Goal: Task Accomplishment & Management: Complete application form

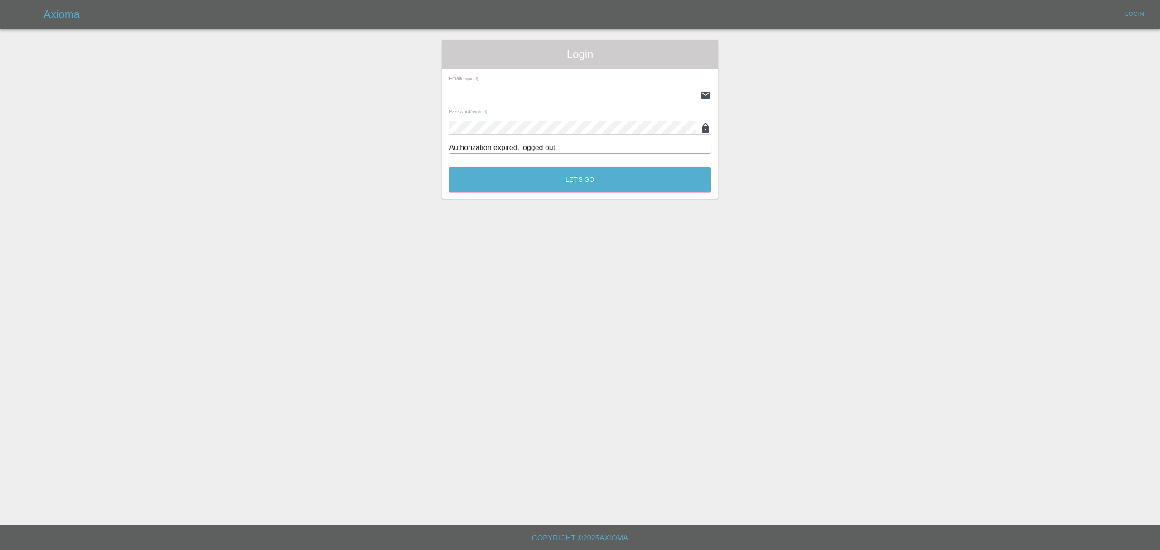
type input "[PERSON_NAME][EMAIL_ADDRESS][DOMAIN_NAME]"
click at [593, 171] on button "Let's Go" at bounding box center [580, 179] width 262 height 25
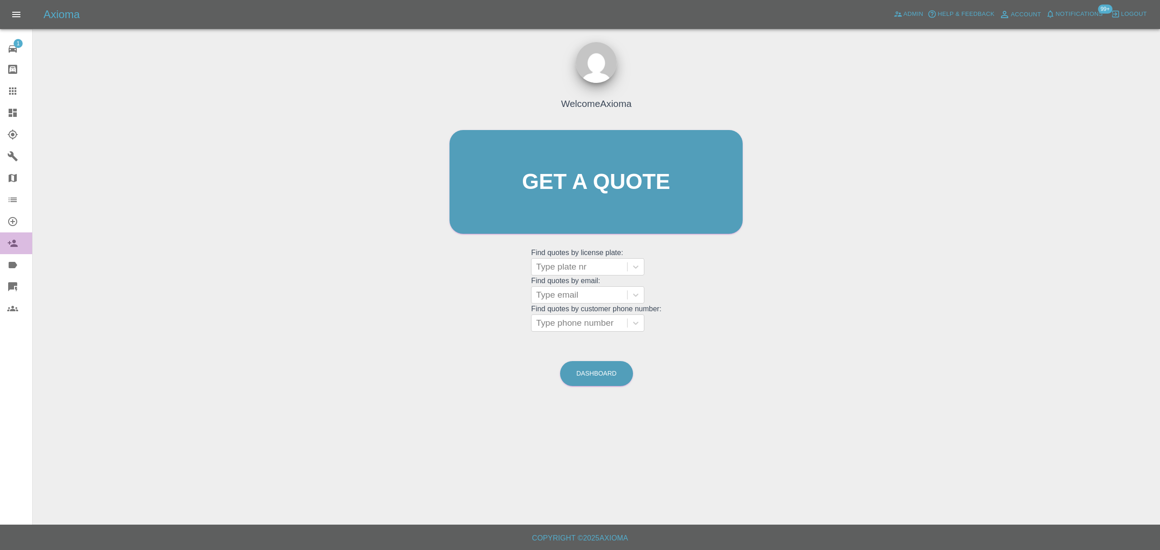
drag, startPoint x: 13, startPoint y: 238, endPoint x: 20, endPoint y: 247, distance: 11.0
click at [13, 238] on icon at bounding box center [12, 243] width 11 height 11
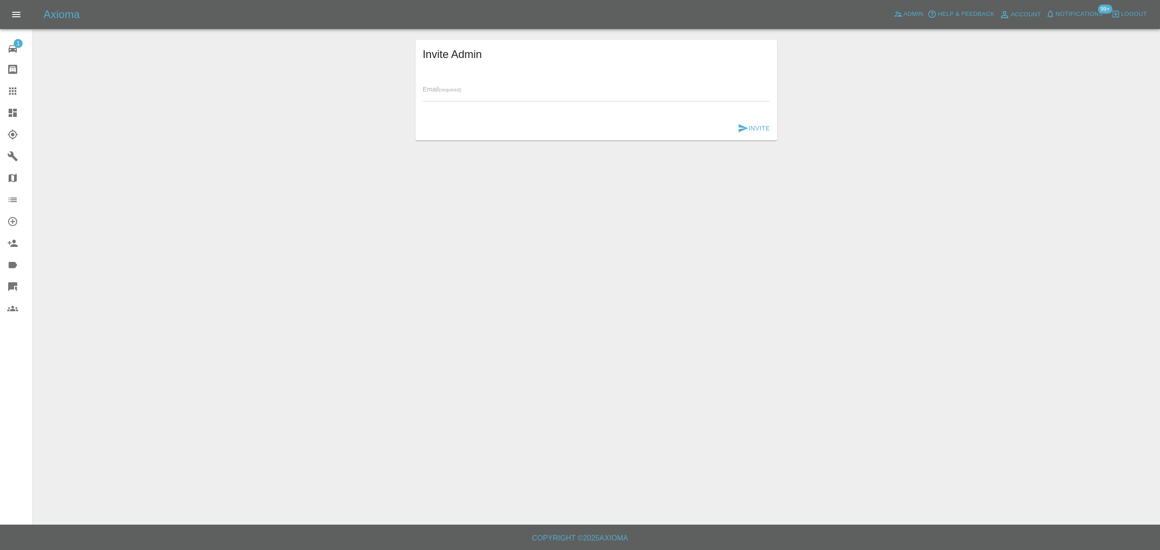
click at [10, 308] on icon at bounding box center [12, 308] width 11 height 11
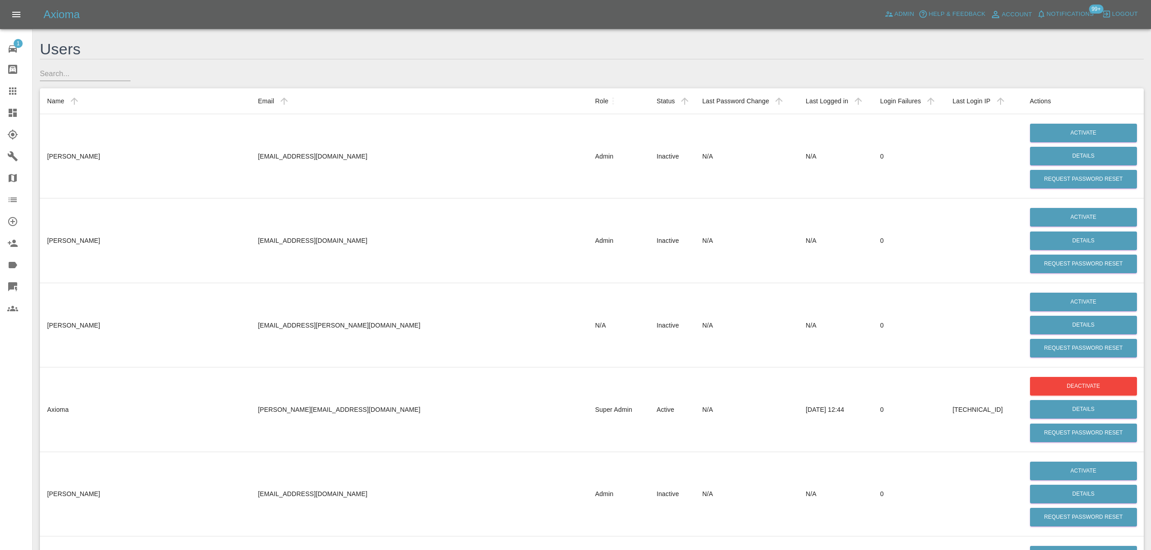
click at [12, 266] on icon at bounding box center [13, 265] width 9 height 6
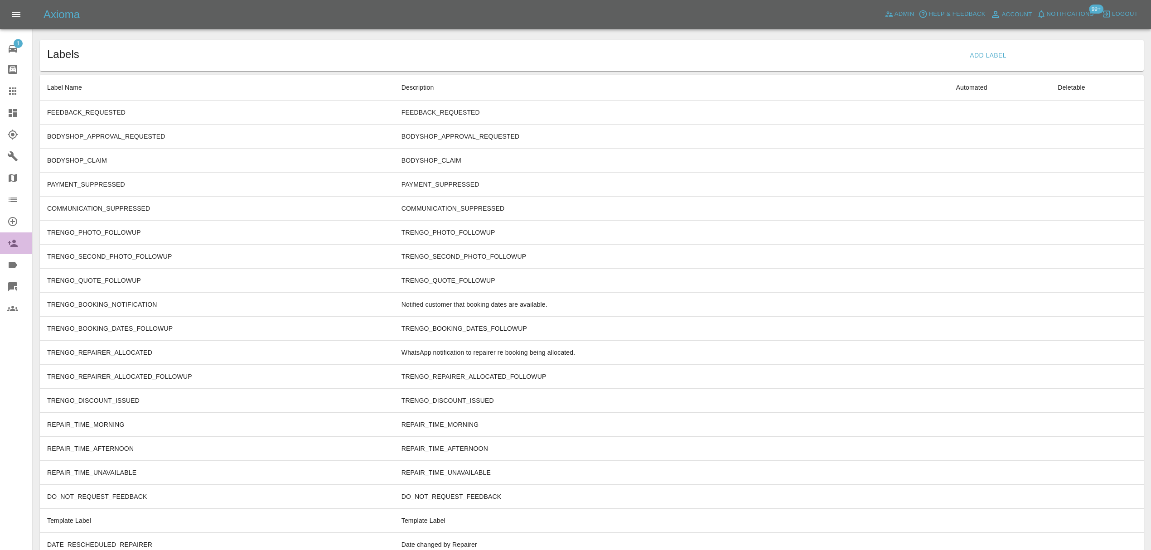
click at [13, 249] on link "Invite Admin" at bounding box center [16, 243] width 32 height 22
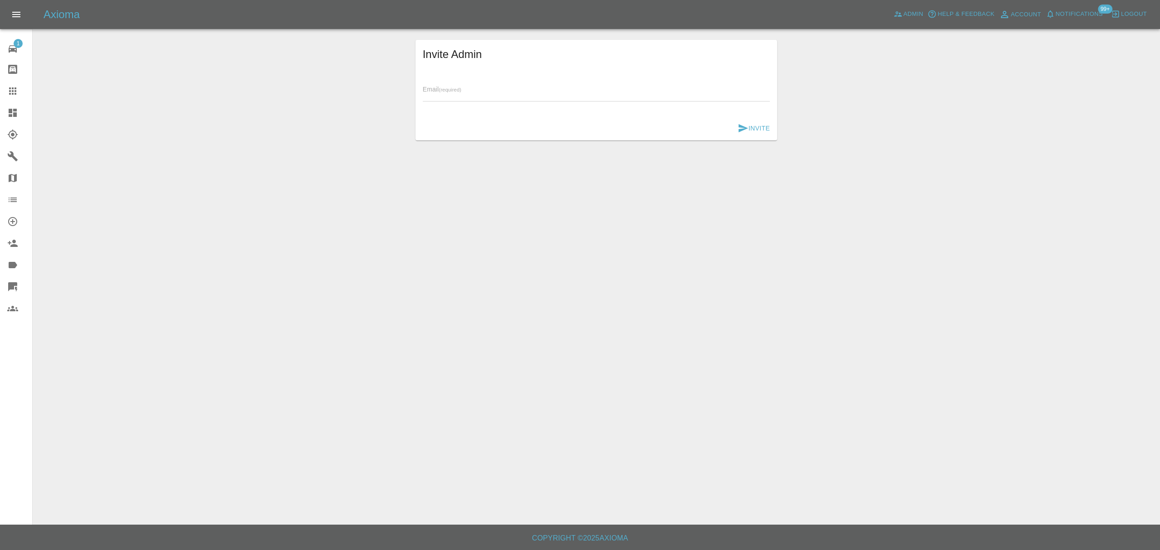
click at [13, 220] on icon at bounding box center [12, 221] width 9 height 9
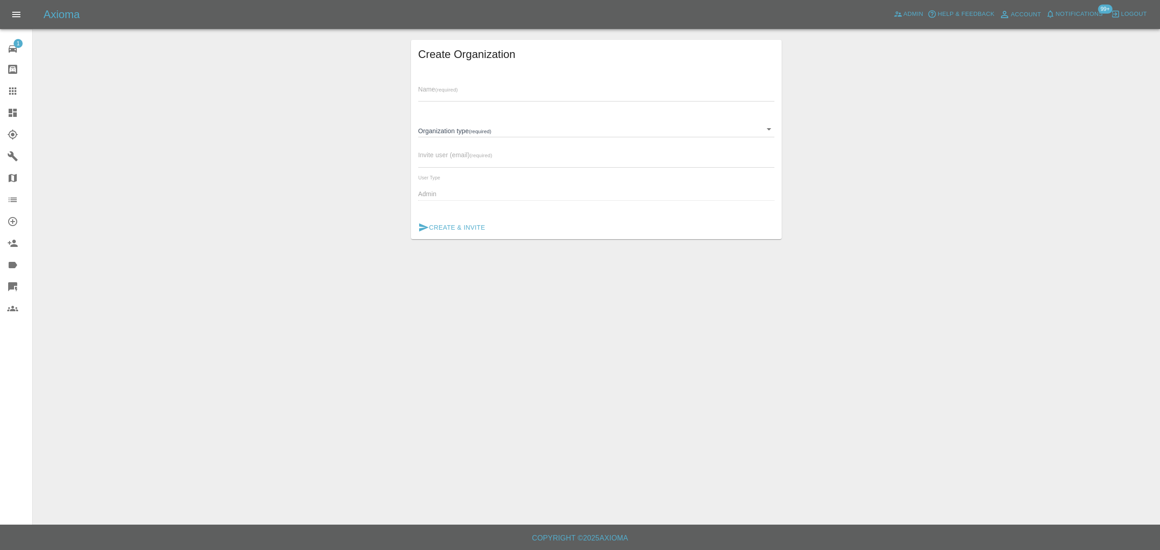
click at [489, 93] on input "text" at bounding box center [596, 94] width 356 height 13
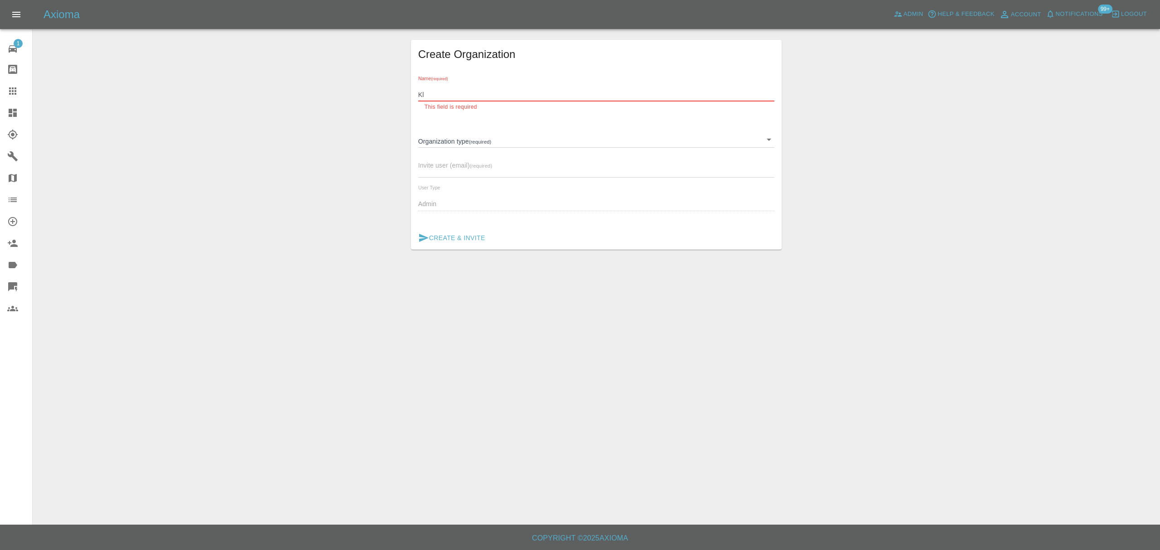
type input "K"
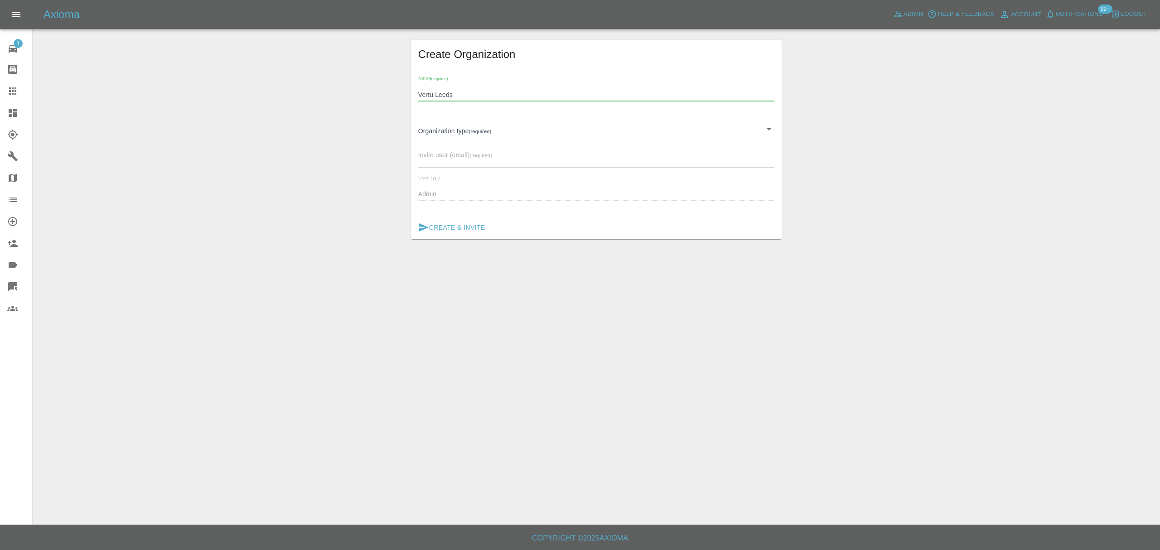
type input "Vertu Leeds"
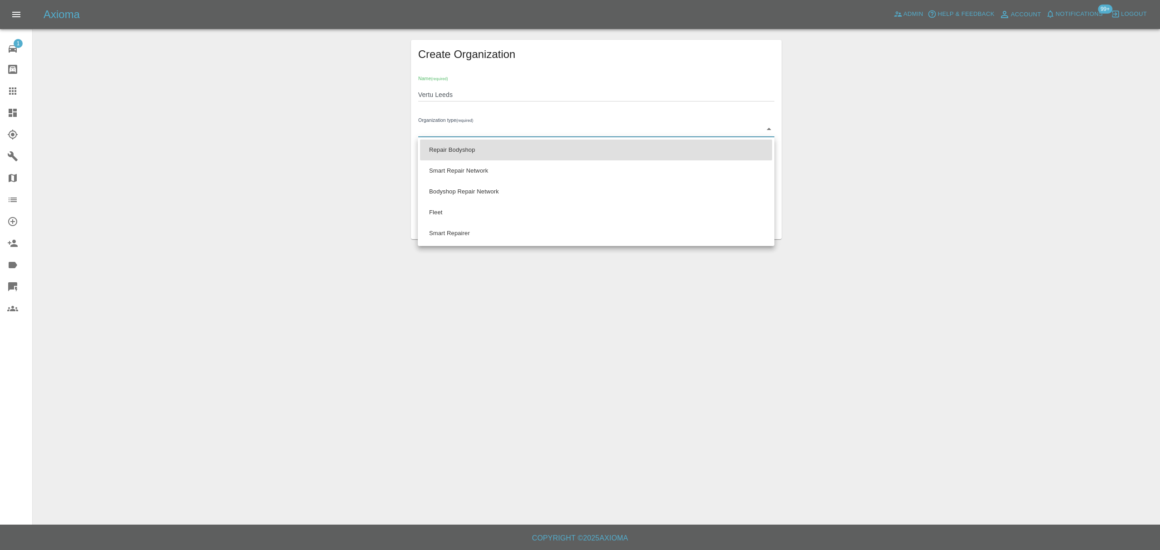
click at [544, 126] on body "Axioma Admin Help & Feedback Account Notifications 99+ Logout 1 Repair home Bod…" at bounding box center [580, 275] width 1160 height 550
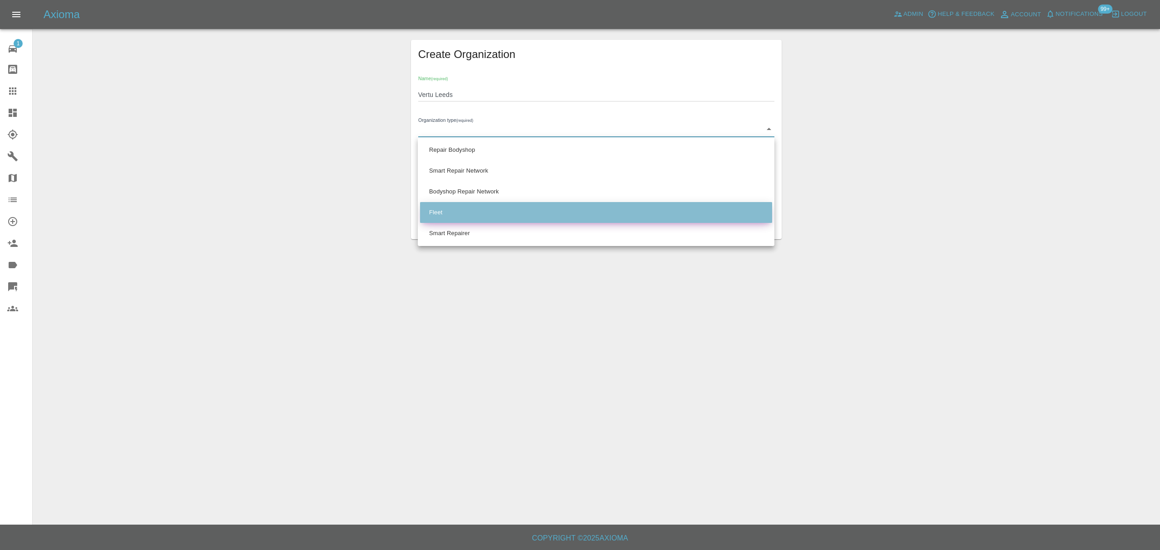
click at [531, 211] on li "Fleet" at bounding box center [596, 212] width 352 height 21
type input "FLEET"
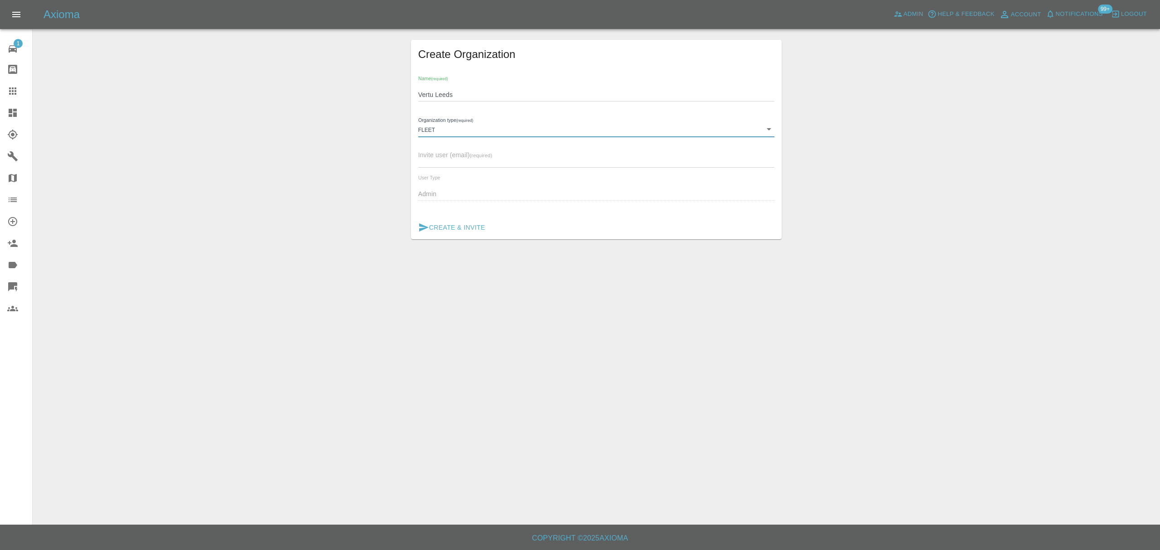
click at [491, 162] on input "text" at bounding box center [596, 160] width 356 height 13
type input "[EMAIL_ADDRESS][DOMAIN_NAME]"
click at [477, 231] on button "Create & Invite" at bounding box center [451, 227] width 74 height 17
